Goal: Check status

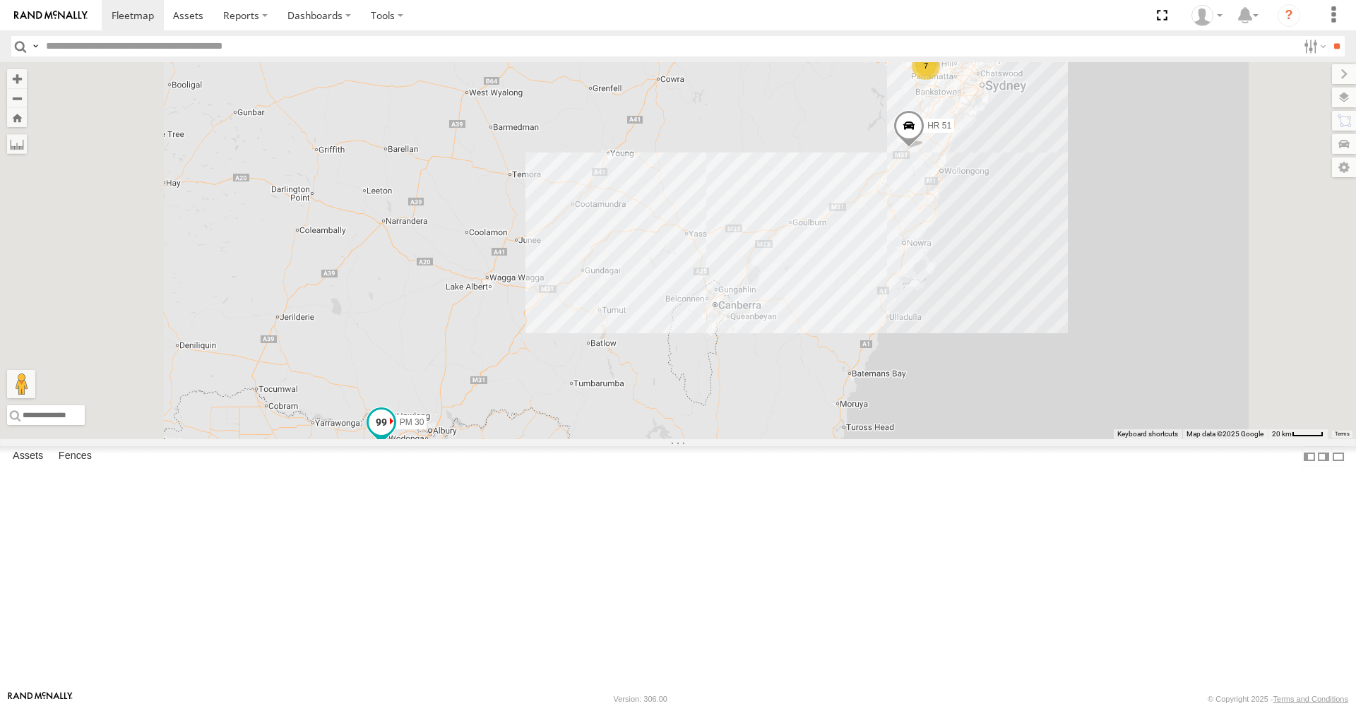
click at [394, 436] on span at bounding box center [381, 422] width 25 height 25
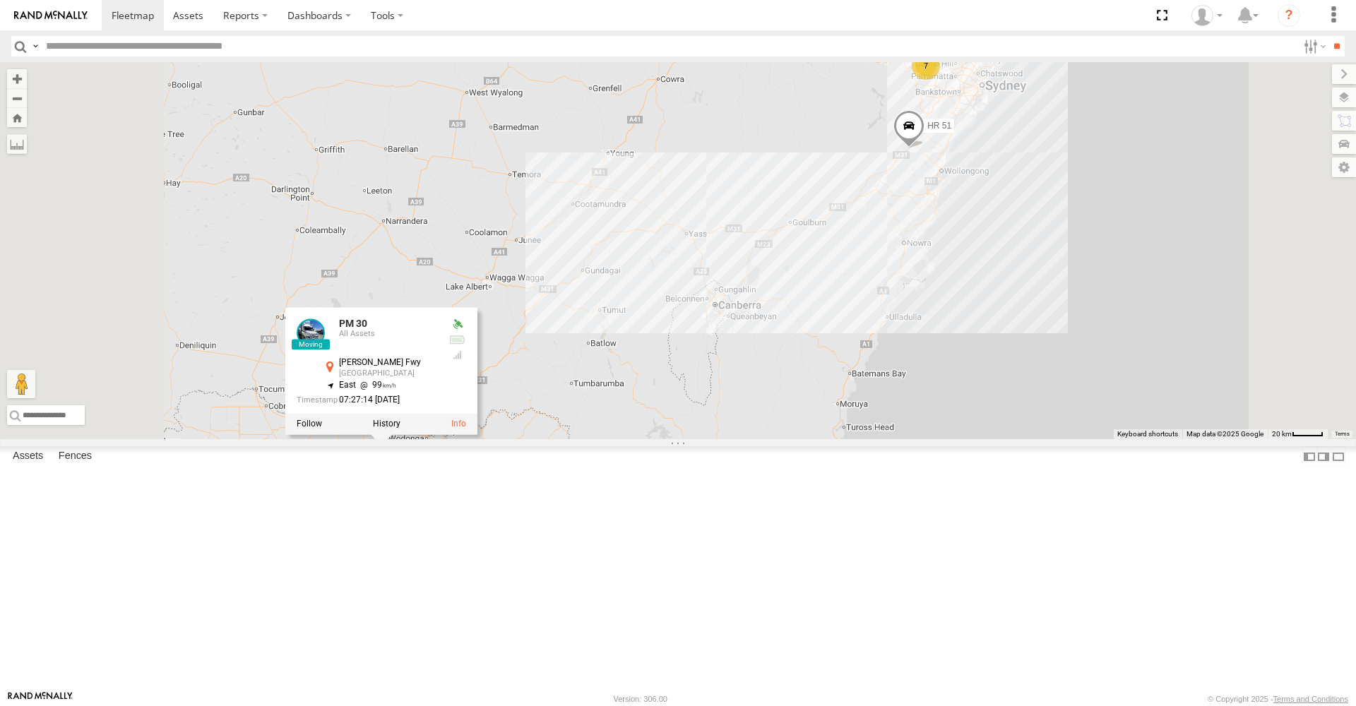
click at [747, 439] on div "7 MR Truck HR 51 PM 30 PM 30 All Assets [PERSON_NAME][GEOGRAPHIC_DATA] -36.1663…" at bounding box center [678, 250] width 1356 height 377
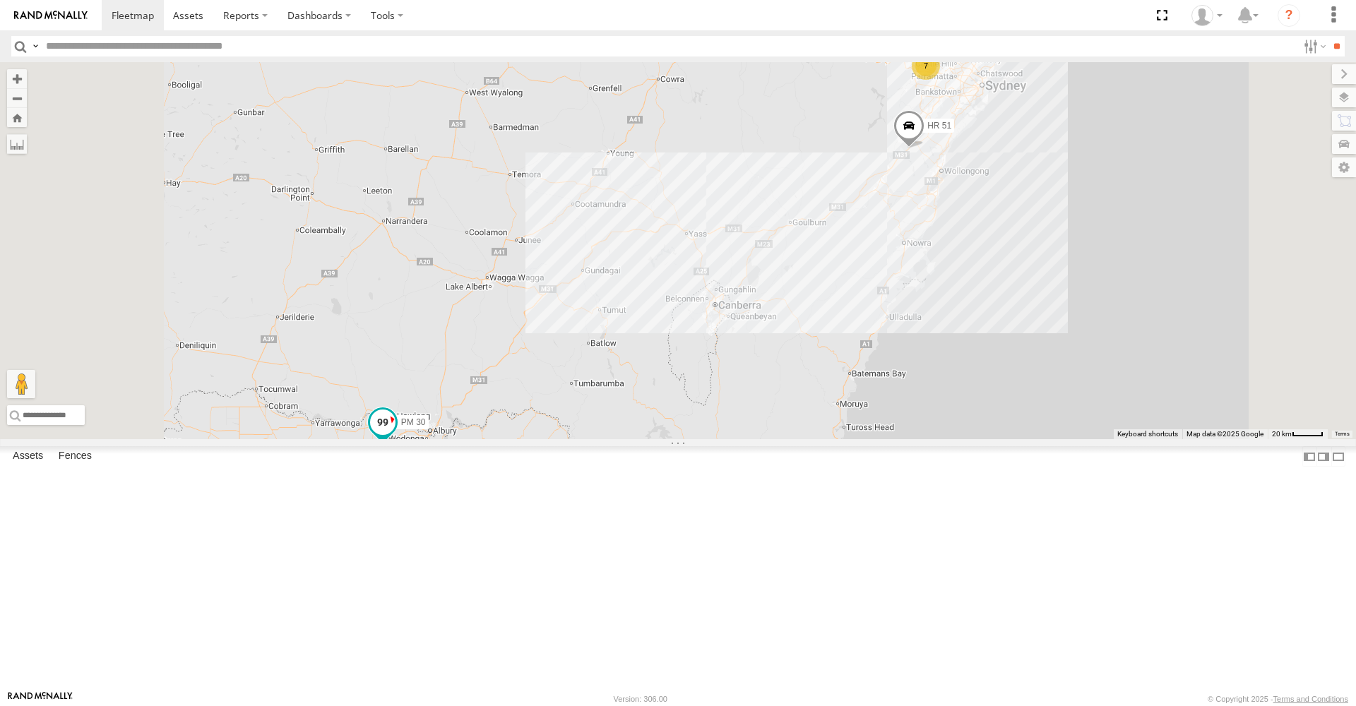
click at [395, 435] on span at bounding box center [382, 422] width 25 height 25
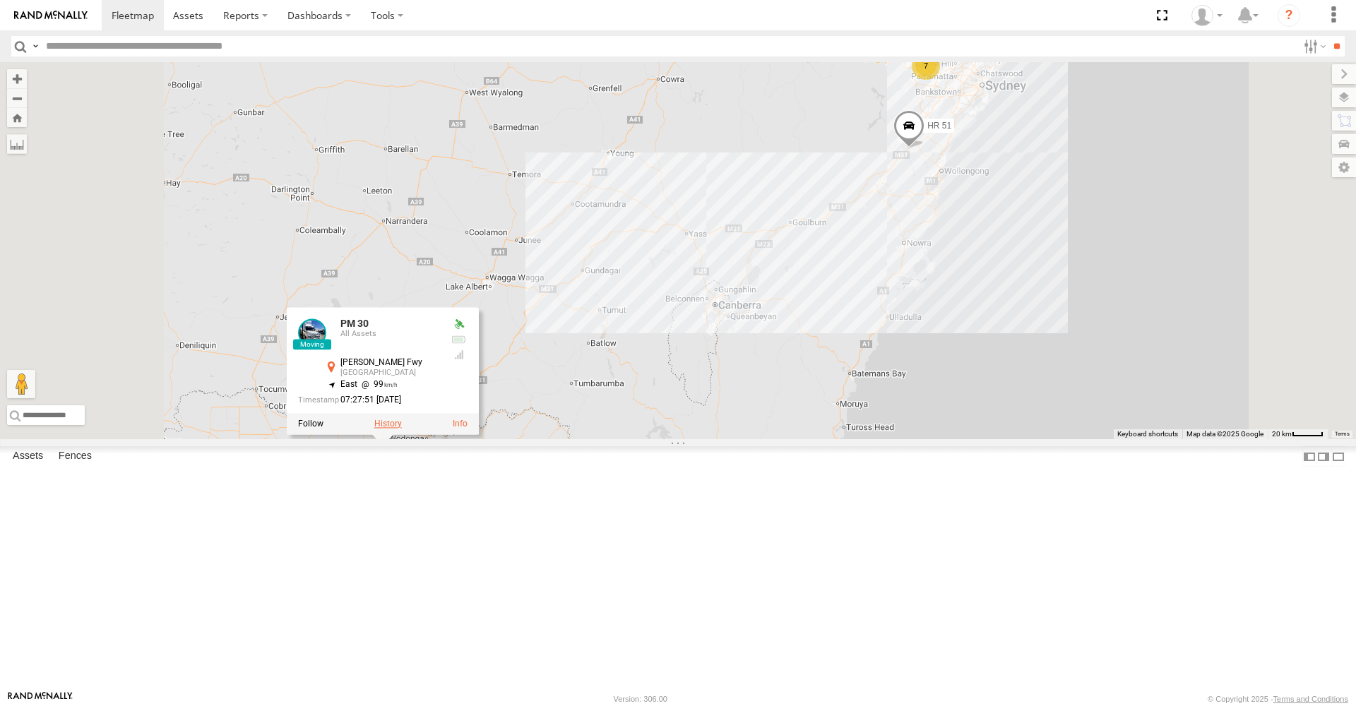
click at [402, 429] on label at bounding box center [388, 424] width 28 height 10
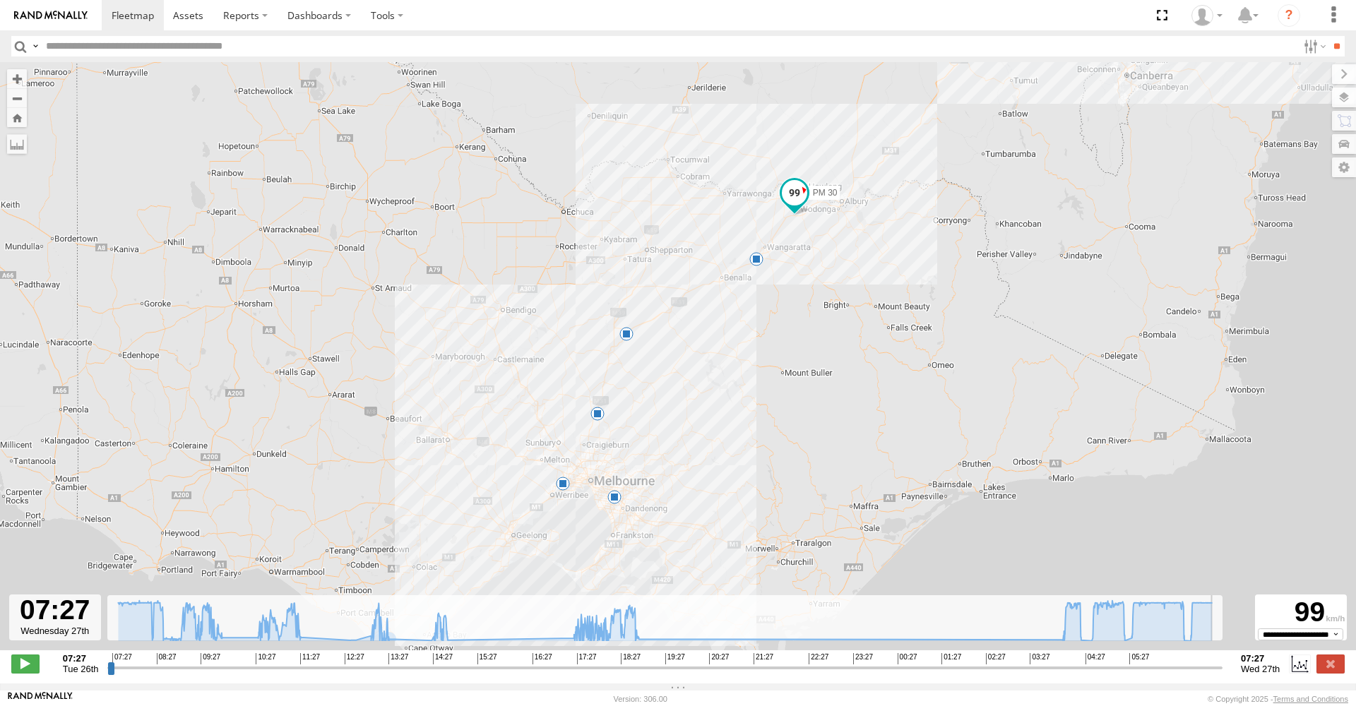
drag, startPoint x: 114, startPoint y: 675, endPoint x: 1234, endPoint y: 647, distance: 1120.2
click at [1234, 647] on div "← Move left → Move right ↑ Move up ↓ Move down + Zoom in - Zoom out Home Jump l…" at bounding box center [678, 372] width 1356 height 621
click at [1063, 655] on div "PM 30 04:36 Wed 05:33 Wed 06:51 Wed 5 5" at bounding box center [678, 363] width 1356 height 603
drag, startPoint x: 1219, startPoint y: 676, endPoint x: 52, endPoint y: 705, distance: 1166.8
click at [52, 705] on body at bounding box center [678, 353] width 1356 height 706
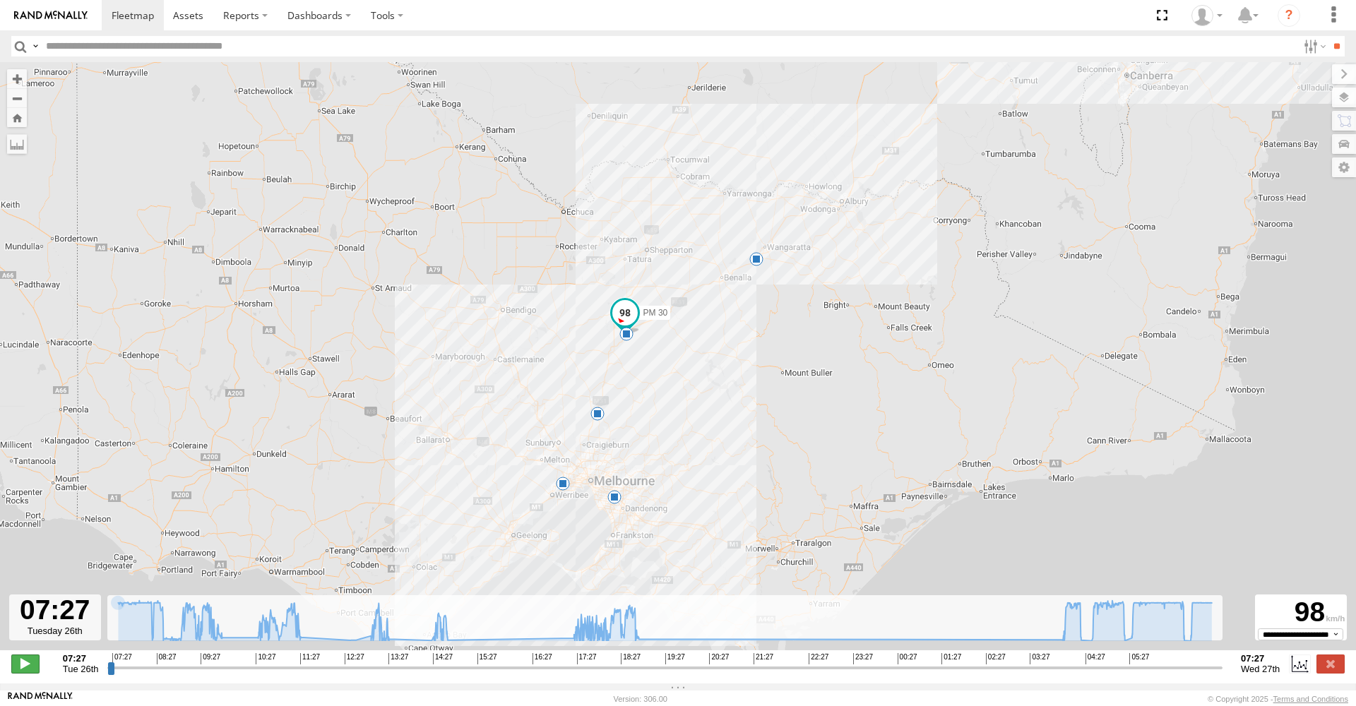
click at [20, 671] on span at bounding box center [25, 664] width 28 height 18
drag, startPoint x: 134, startPoint y: 676, endPoint x: 1257, endPoint y: 644, distance: 1123.1
type input "**********"
click at [1263, 652] on div "← Move left → Move right ↑ Move up ↓ Move down + Zoom in - Zoom out Home Jump l…" at bounding box center [678, 372] width 1356 height 621
drag, startPoint x: 1219, startPoint y: 676, endPoint x: 1244, endPoint y: 676, distance: 25.4
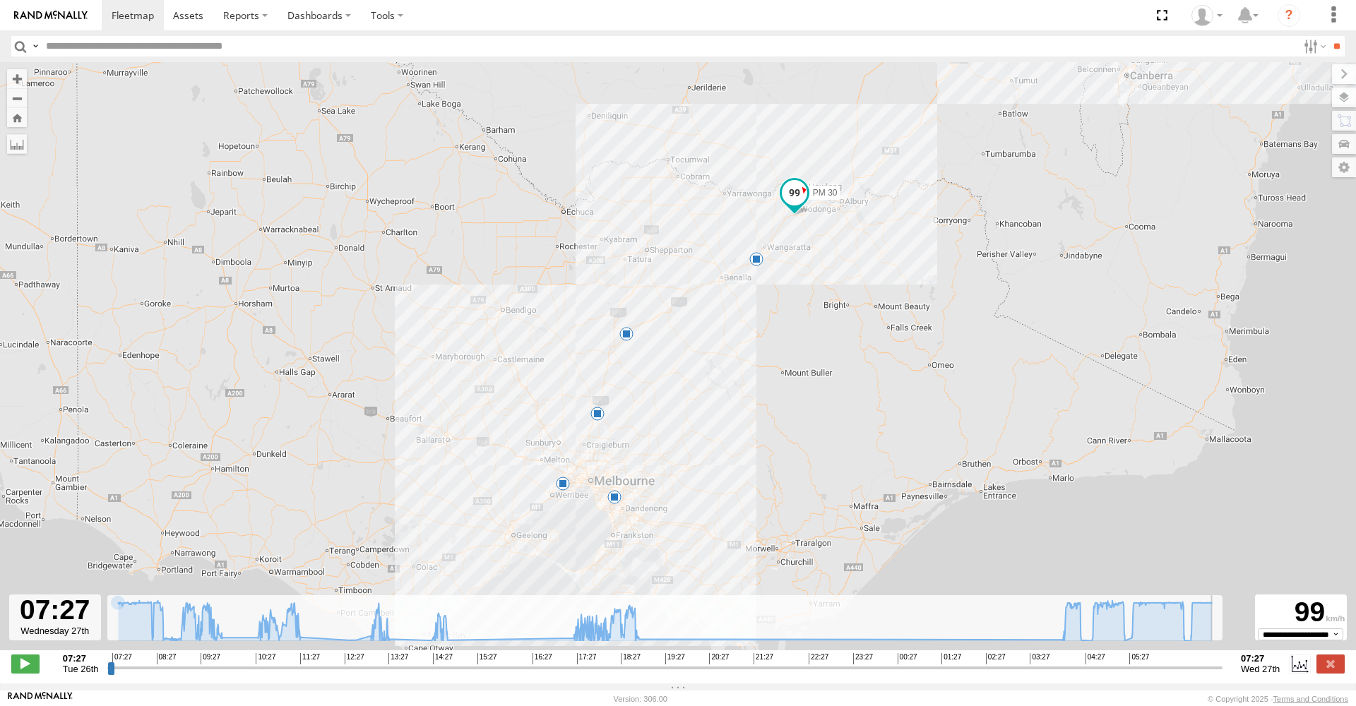
click at [1244, 674] on div "07:27 Tue 26th Created with Highcharts 6.0.7 [DOMAIN_NAME] 07:27 08:27 09:27 10…" at bounding box center [677, 663] width 1333 height 21
click at [752, 203] on div "PM 30 04:36 Wed 05:33 Wed 06:51 Wed 5 5" at bounding box center [678, 363] width 1356 height 603
click at [148, 16] on span at bounding box center [133, 14] width 42 height 13
